Goal: Find contact information: Find contact information

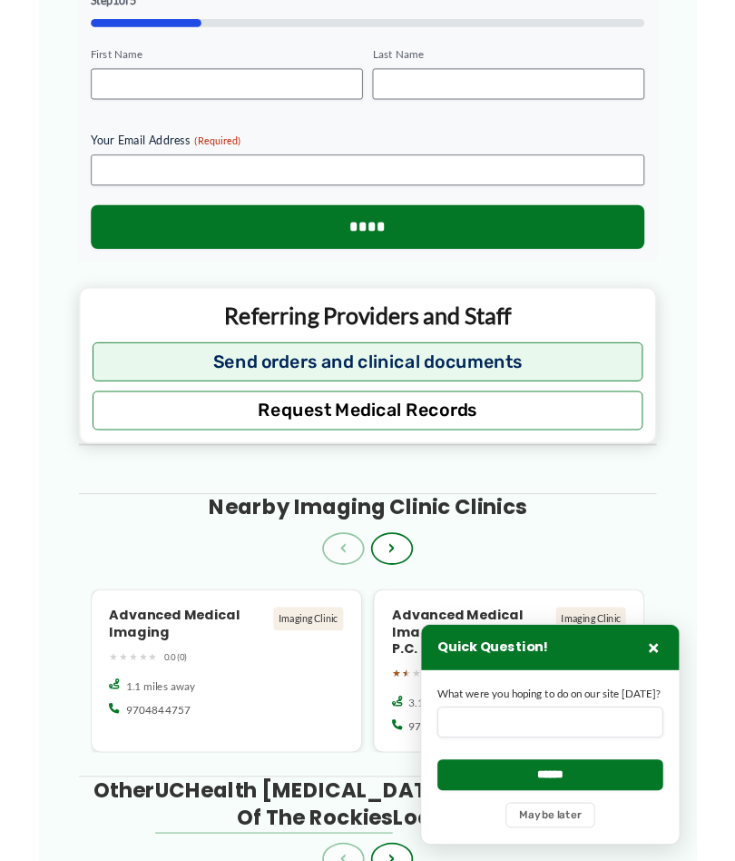
scroll to position [1610, 0]
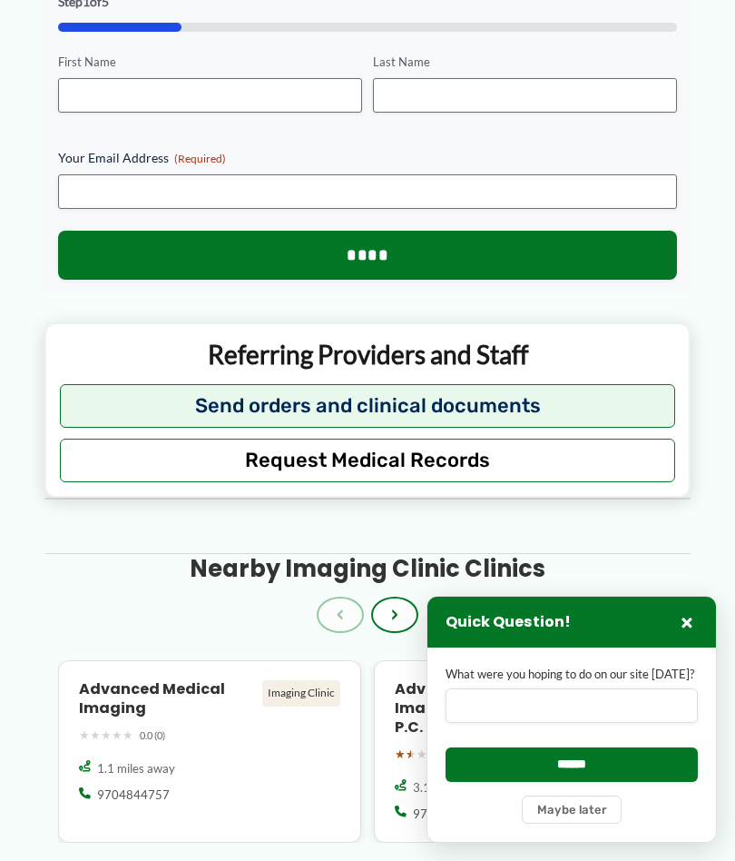
click at [428, 338] on p "Referring Providers and Staff" at bounding box center [367, 354] width 615 height 33
click at [458, 338] on p "Referring Providers and Staff" at bounding box center [367, 354] width 615 height 33
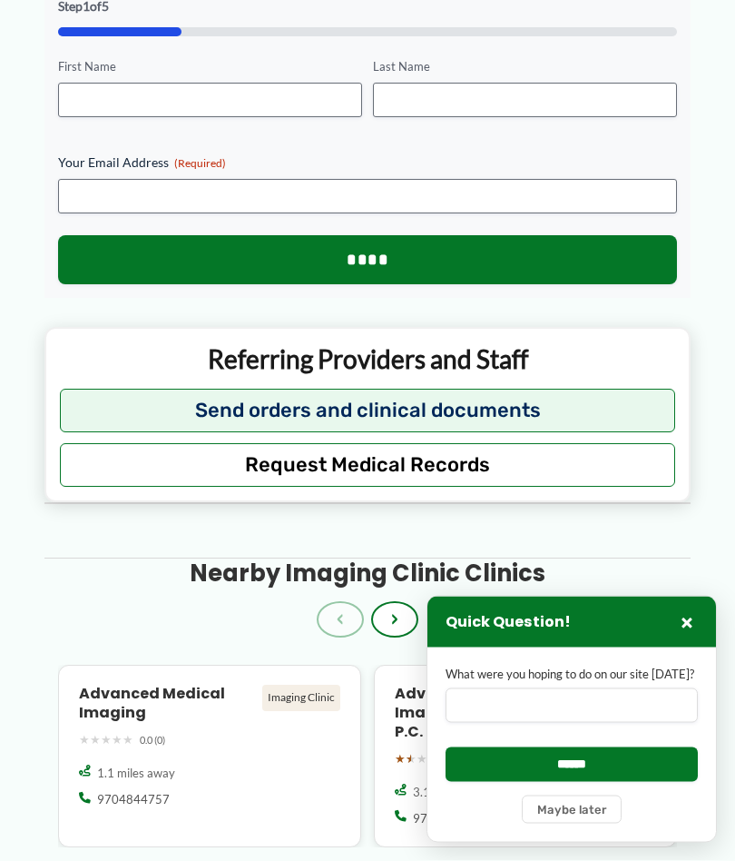
scroll to position [1592, 0]
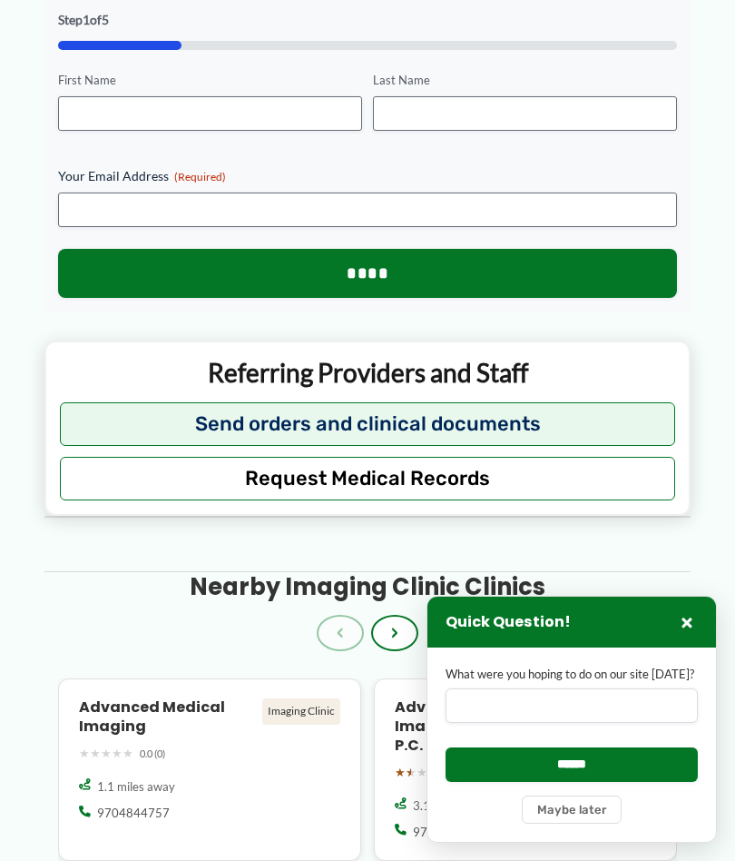
click at [389, 356] on p "Referring Providers and Staff" at bounding box center [367, 372] width 615 height 33
click at [337, 356] on p "Referring Providers and Staff" at bounding box center [367, 372] width 615 height 33
click at [331, 356] on p "Referring Providers and Staff" at bounding box center [367, 372] width 615 height 33
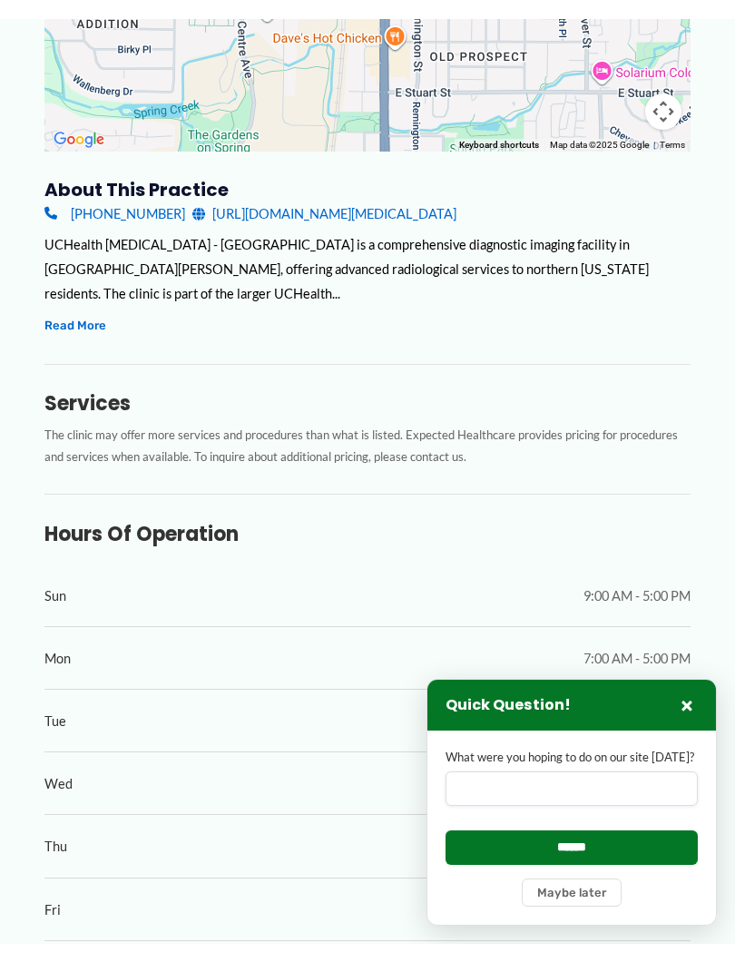
scroll to position [505, 0]
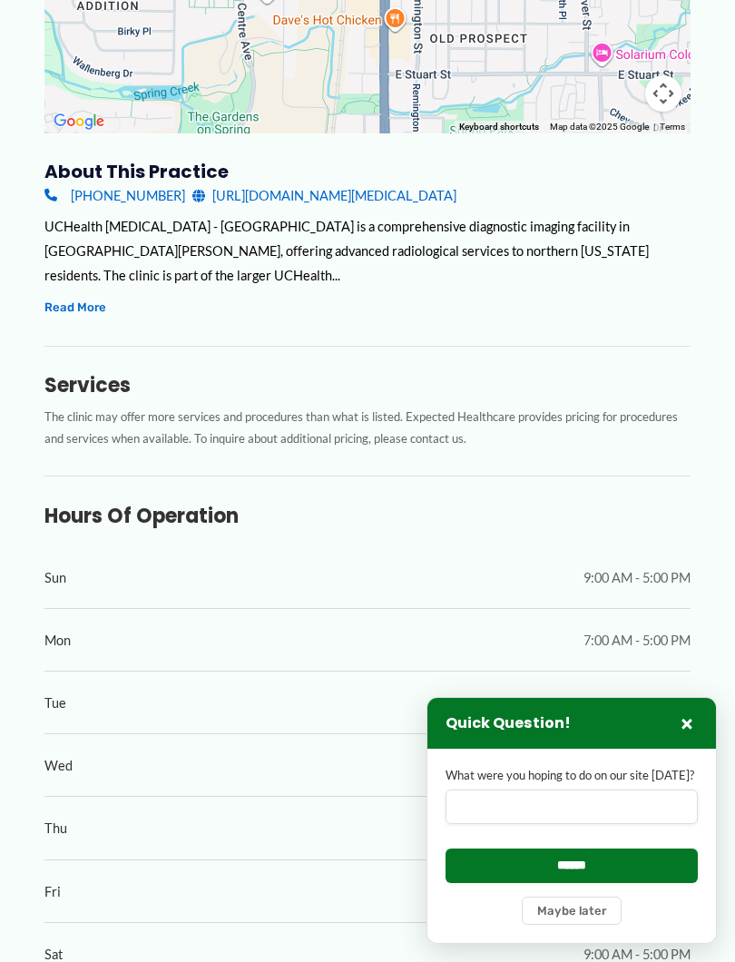
click at [375, 183] on link "[URL][DOMAIN_NAME][MEDICAL_DATA]" at bounding box center [324, 195] width 264 height 25
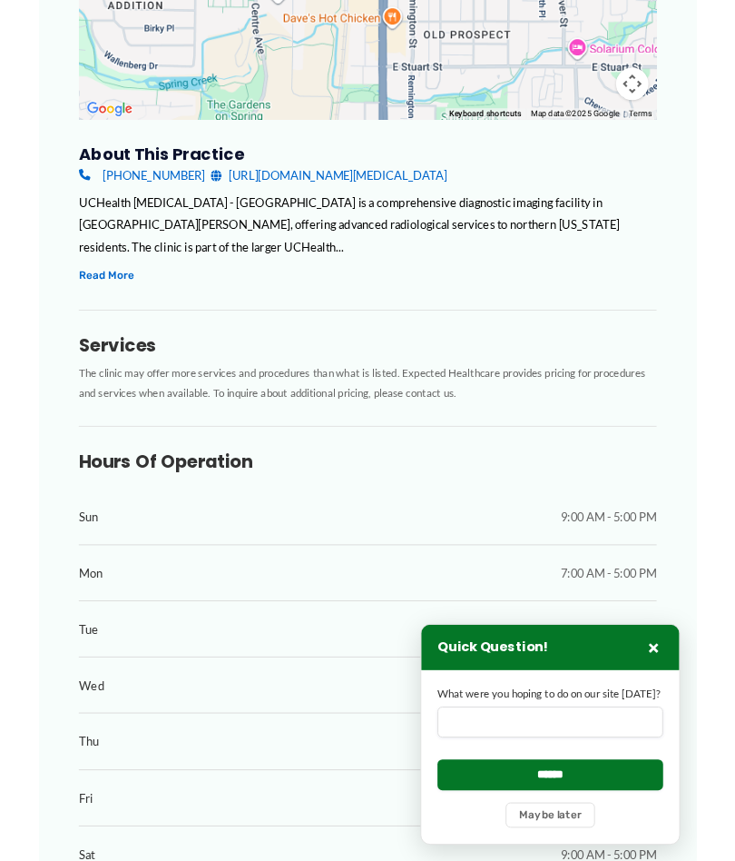
scroll to position [556, 0]
